Goal: Task Accomplishment & Management: Manage account settings

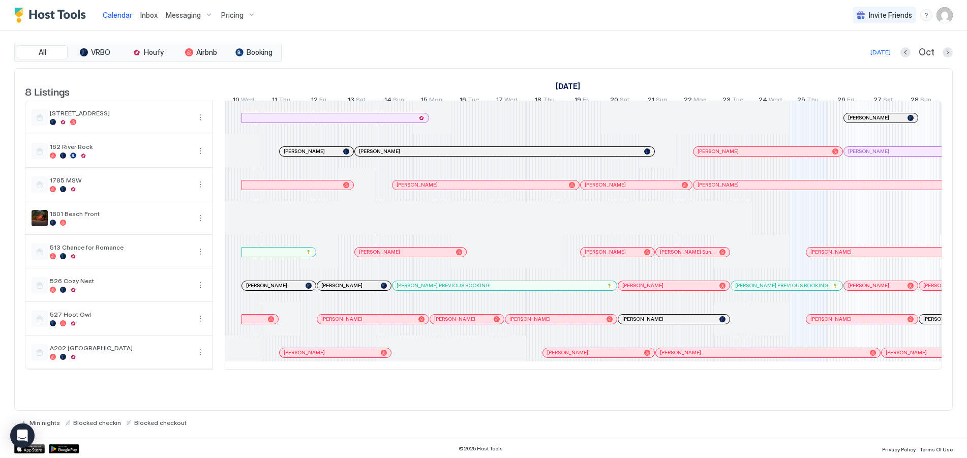
scroll to position [0, 1265]
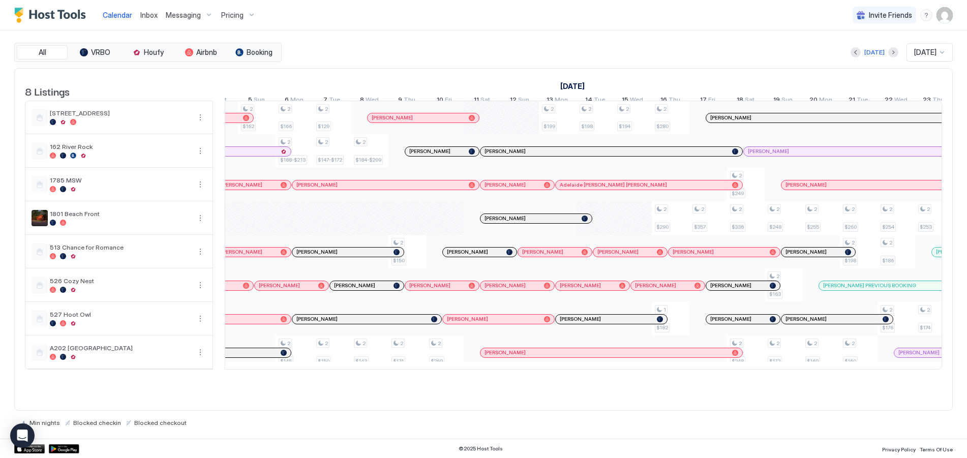
click at [942, 17] on img "User profile" at bounding box center [944, 15] width 16 height 16
click at [870, 57] on div "Settings" at bounding box center [887, 57] width 129 height 18
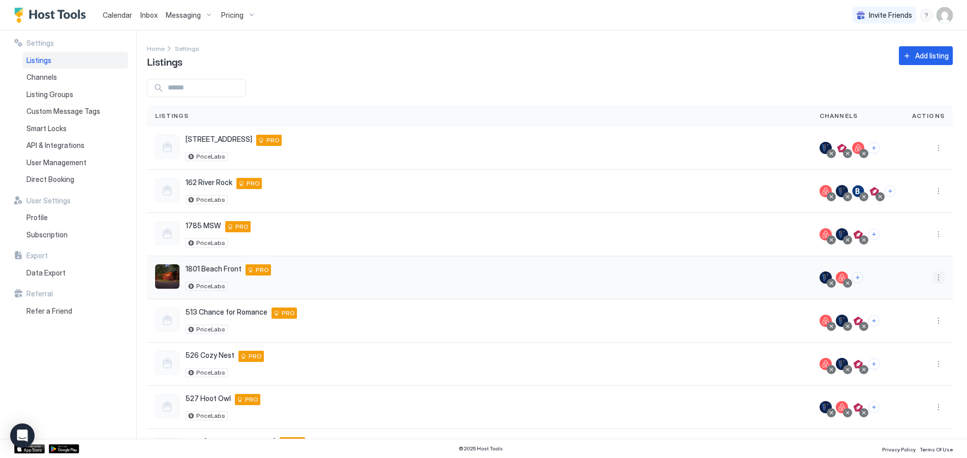
click at [932, 278] on button "More options" at bounding box center [938, 277] width 12 height 12
click at [916, 325] on span "Listing Settings" at bounding box center [907, 325] width 45 height 8
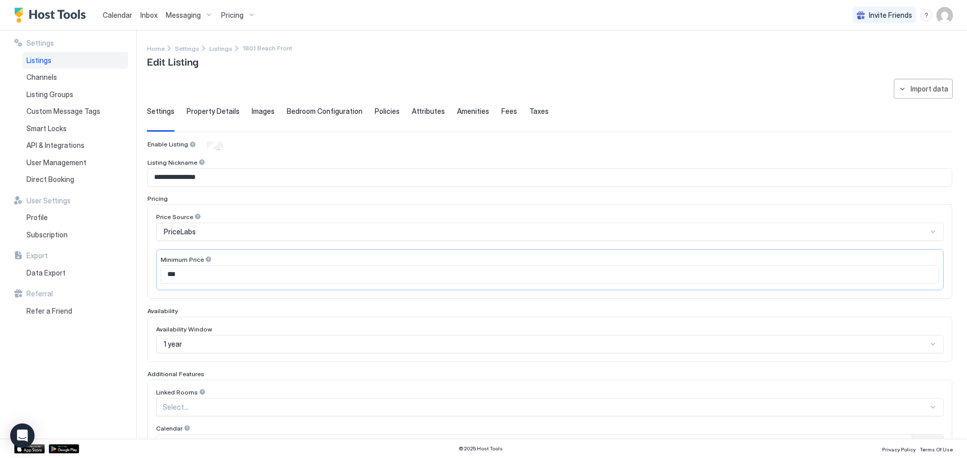
click at [221, 107] on span "Property Details" at bounding box center [213, 111] width 53 height 9
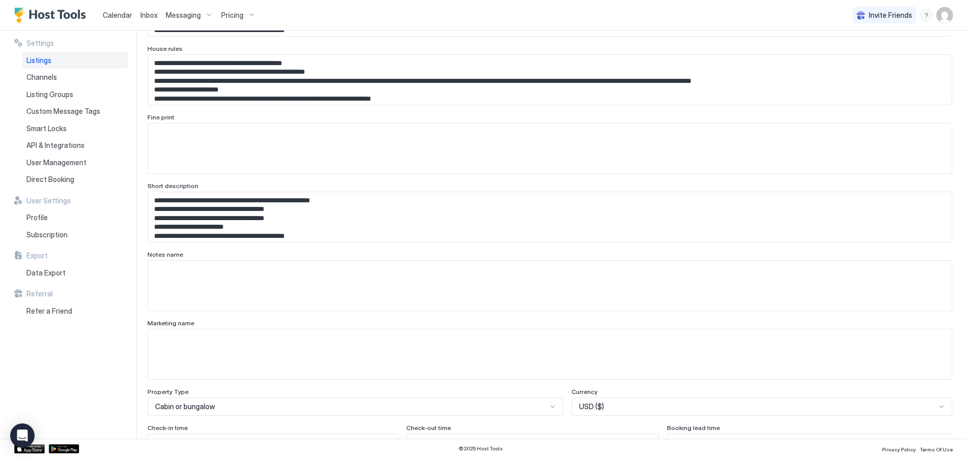
scroll to position [508, 0]
